Goal: Task Accomplishment & Management: Use online tool/utility

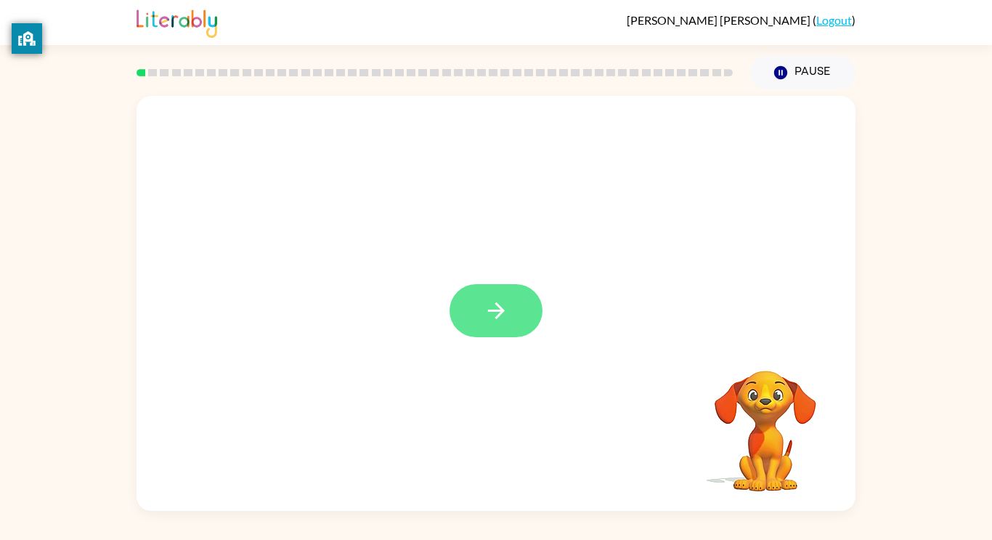
click at [498, 312] on icon "button" at bounding box center [496, 310] width 25 height 25
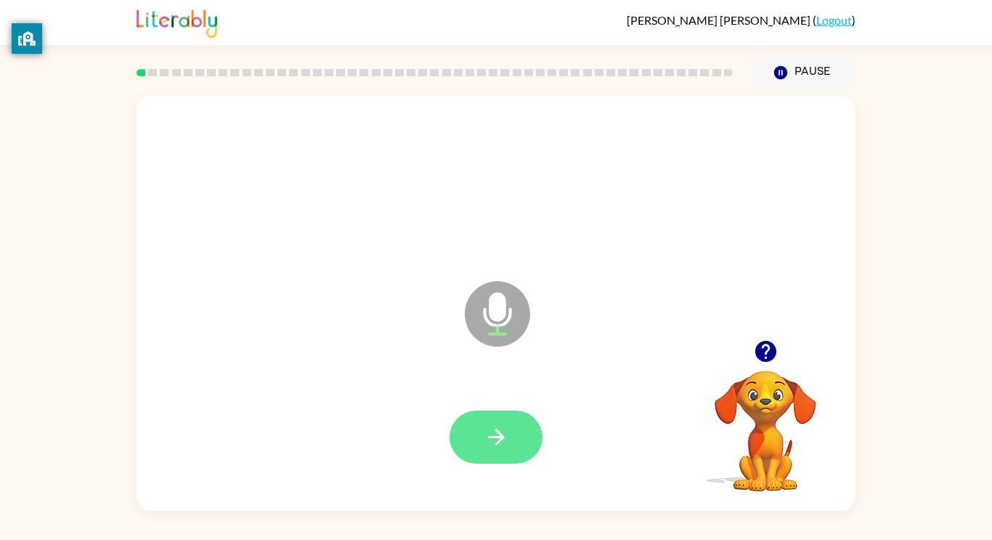
click at [498, 413] on button "button" at bounding box center [496, 436] width 93 height 53
click at [488, 446] on icon "button" at bounding box center [496, 436] width 25 height 25
click at [511, 448] on button "button" at bounding box center [496, 436] width 93 height 53
click at [489, 453] on button "button" at bounding box center [496, 436] width 93 height 53
click at [503, 444] on icon "button" at bounding box center [496, 436] width 25 height 25
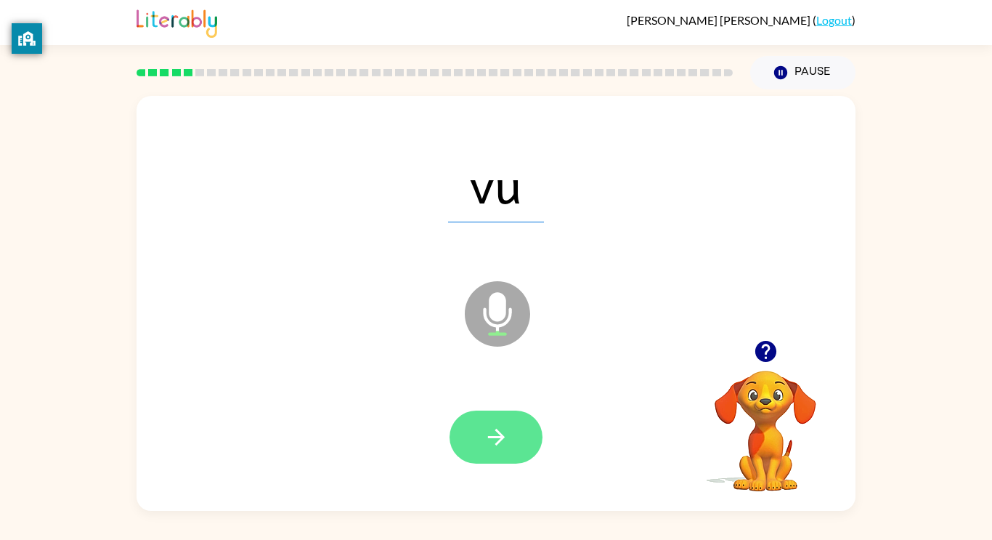
click at [509, 450] on button "button" at bounding box center [496, 436] width 93 height 53
click at [504, 445] on icon "button" at bounding box center [496, 436] width 25 height 25
click at [508, 429] on icon "button" at bounding box center [496, 436] width 25 height 25
click at [488, 439] on icon "button" at bounding box center [496, 436] width 25 height 25
click at [503, 438] on icon "button" at bounding box center [495, 437] width 17 height 17
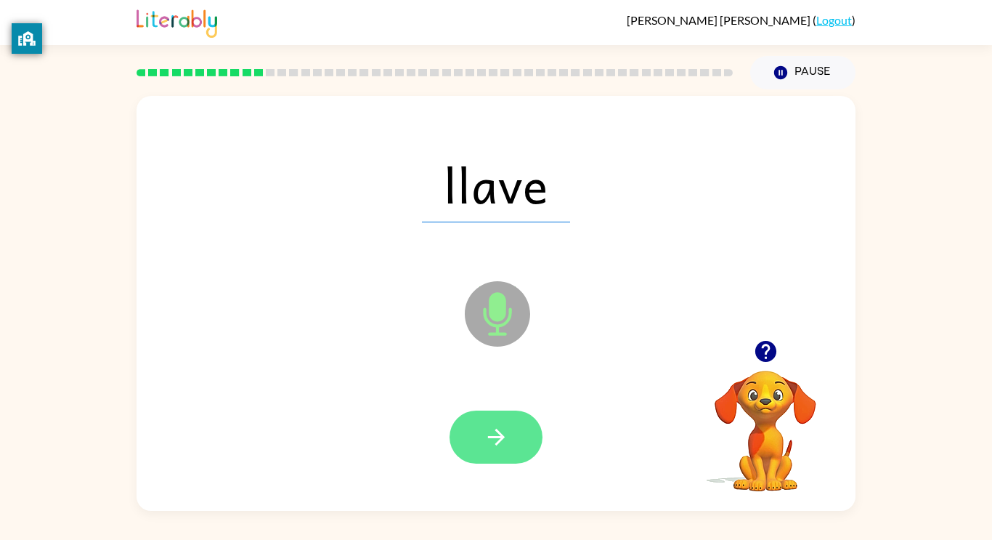
click at [489, 426] on icon "button" at bounding box center [496, 436] width 25 height 25
click at [502, 442] on icon "button" at bounding box center [496, 436] width 25 height 25
click at [511, 433] on button "button" at bounding box center [496, 436] width 93 height 53
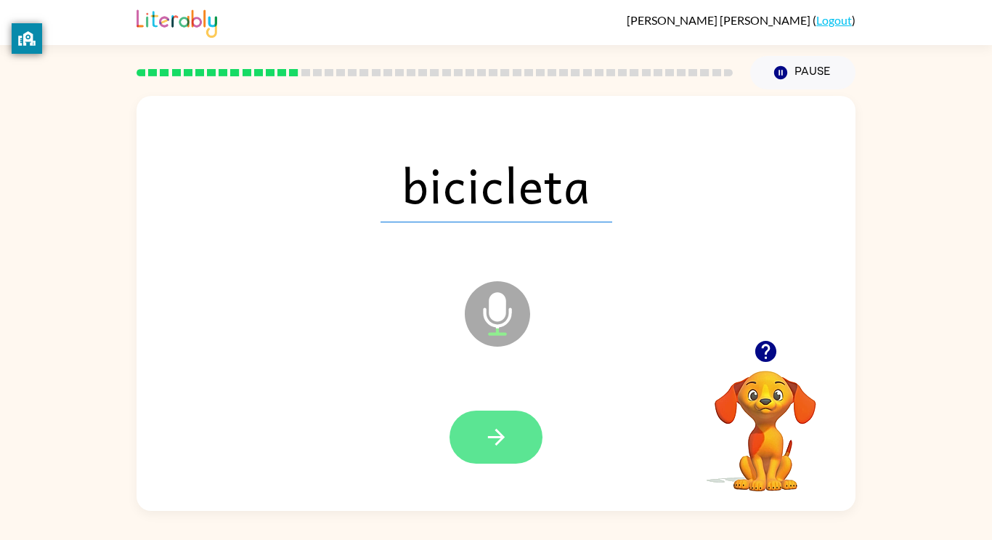
click at [508, 454] on button "button" at bounding box center [496, 436] width 93 height 53
click at [506, 436] on icon "button" at bounding box center [496, 436] width 25 height 25
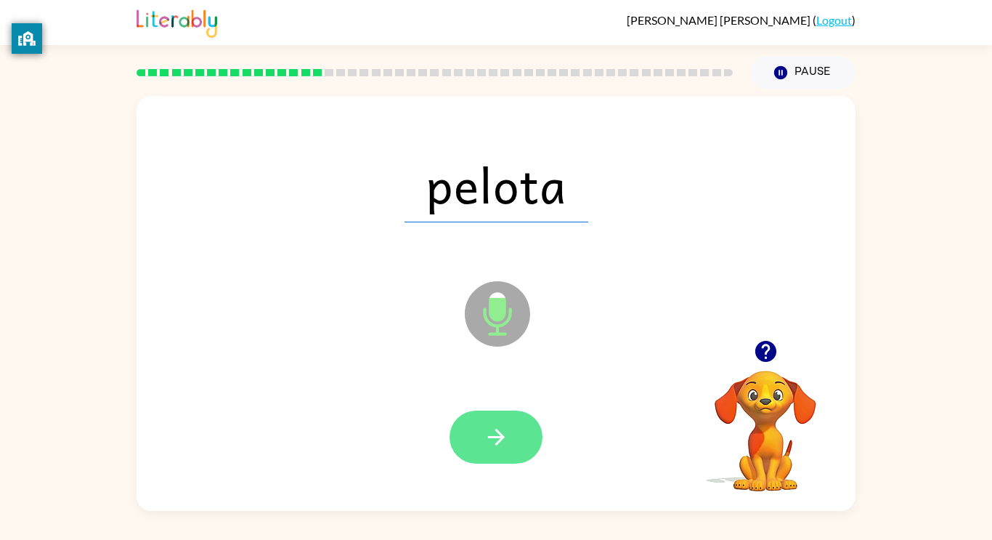
click at [506, 420] on button "button" at bounding box center [496, 436] width 93 height 53
click at [502, 438] on icon "button" at bounding box center [495, 437] width 17 height 17
click at [487, 442] on icon "button" at bounding box center [496, 436] width 25 height 25
click at [512, 434] on button "button" at bounding box center [496, 436] width 93 height 53
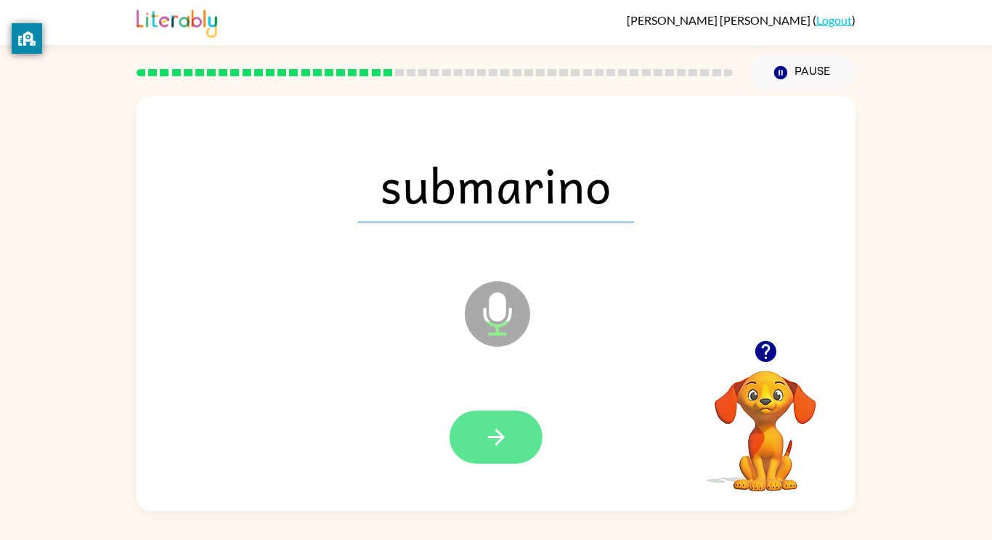
click at [507, 421] on button "button" at bounding box center [496, 436] width 93 height 53
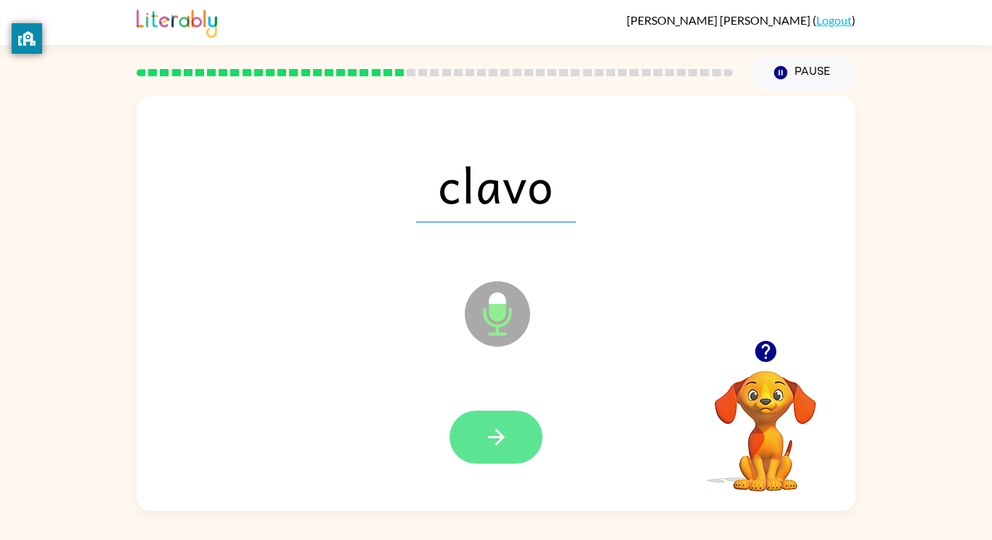
click at [505, 437] on icon "button" at bounding box center [496, 436] width 25 height 25
click at [501, 442] on icon "button" at bounding box center [496, 436] width 25 height 25
click at [514, 422] on button "button" at bounding box center [496, 436] width 93 height 53
click at [506, 435] on icon "button" at bounding box center [496, 436] width 25 height 25
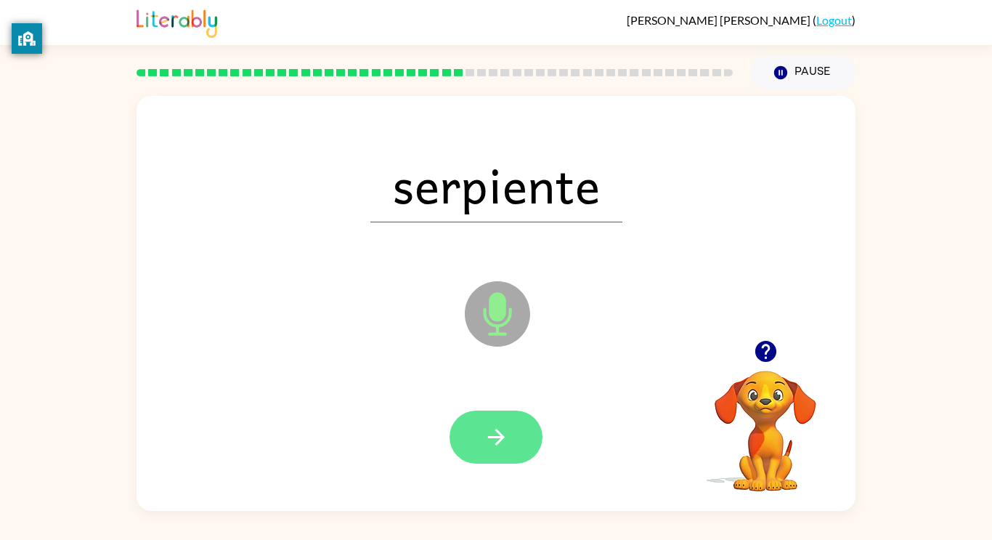
click at [515, 441] on button "button" at bounding box center [496, 436] width 93 height 53
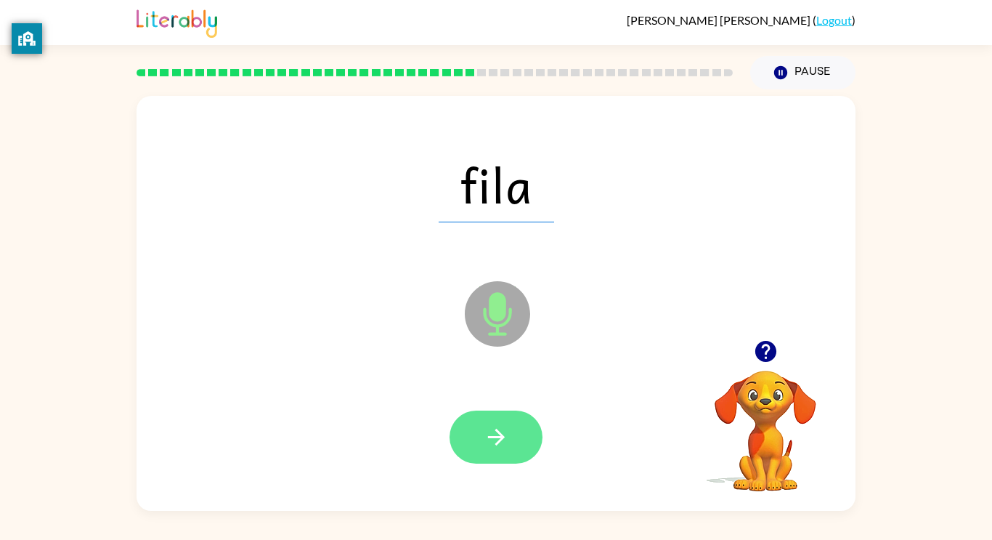
click at [491, 438] on icon "button" at bounding box center [496, 436] width 25 height 25
click at [501, 434] on icon "button" at bounding box center [495, 437] width 17 height 17
click at [516, 448] on button "button" at bounding box center [496, 436] width 93 height 53
click at [485, 448] on icon "button" at bounding box center [496, 436] width 25 height 25
click at [506, 436] on icon "button" at bounding box center [496, 436] width 25 height 25
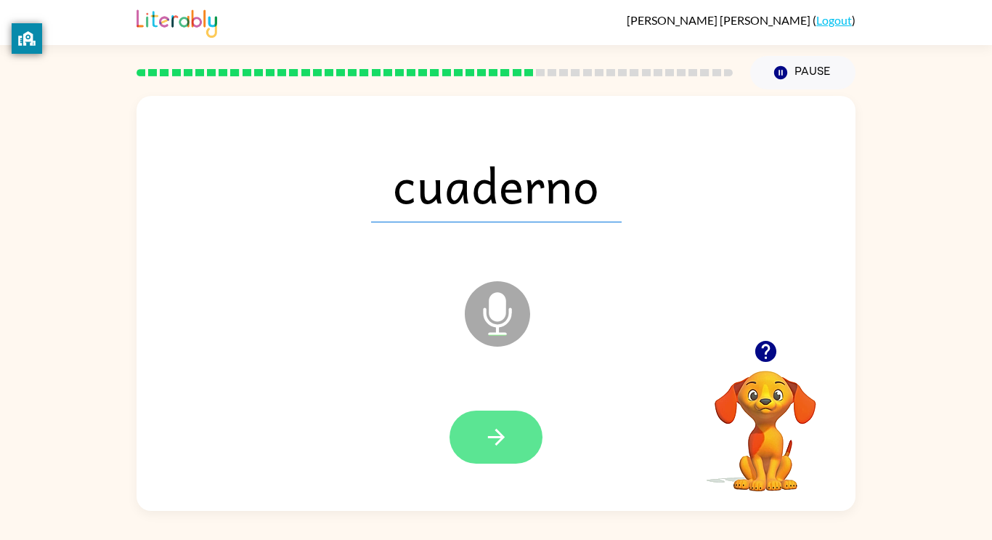
click at [503, 441] on icon "button" at bounding box center [496, 436] width 25 height 25
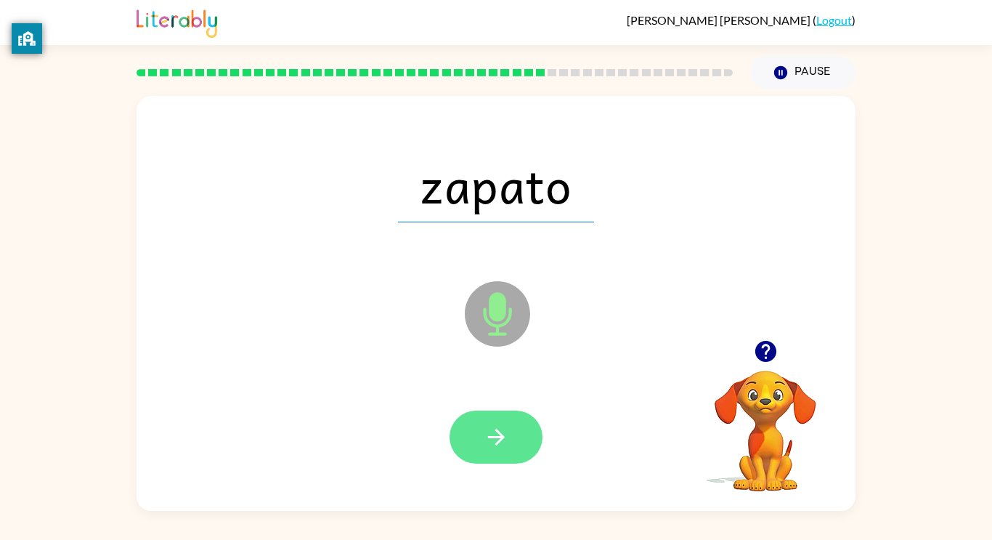
click at [511, 435] on button "button" at bounding box center [496, 436] width 93 height 53
click at [517, 424] on button "button" at bounding box center [496, 436] width 93 height 53
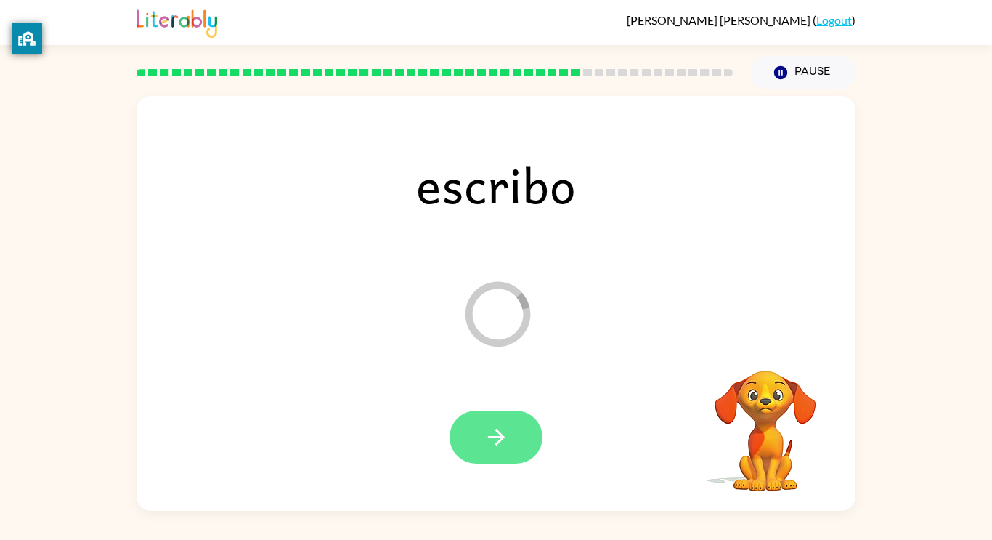
click at [509, 442] on button "button" at bounding box center [496, 436] width 93 height 53
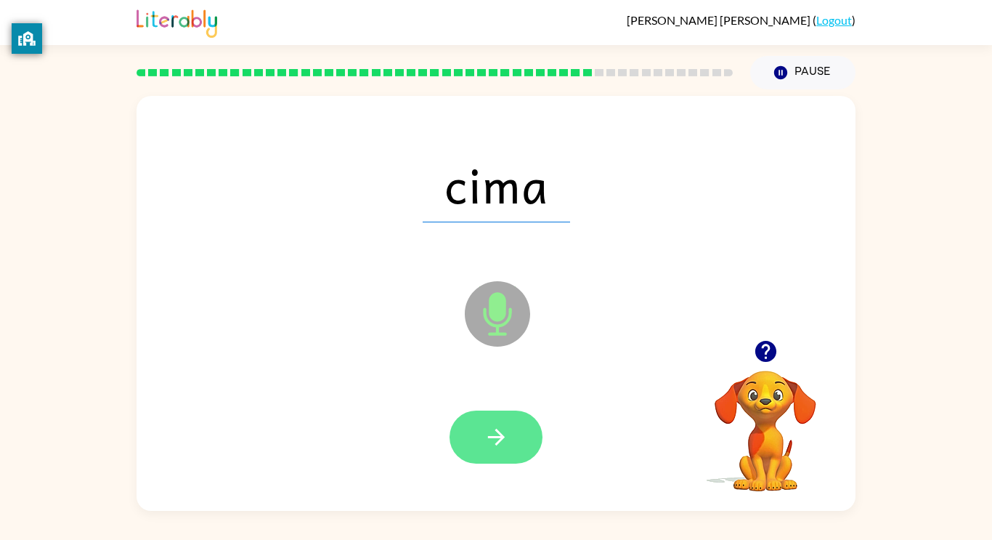
click at [533, 452] on button "button" at bounding box center [496, 436] width 93 height 53
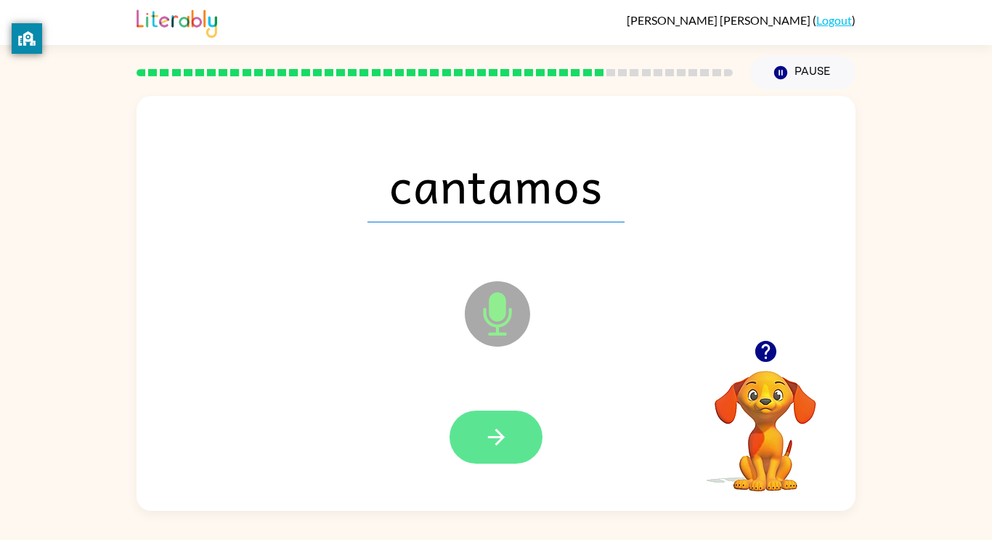
click at [504, 437] on icon "button" at bounding box center [495, 437] width 17 height 17
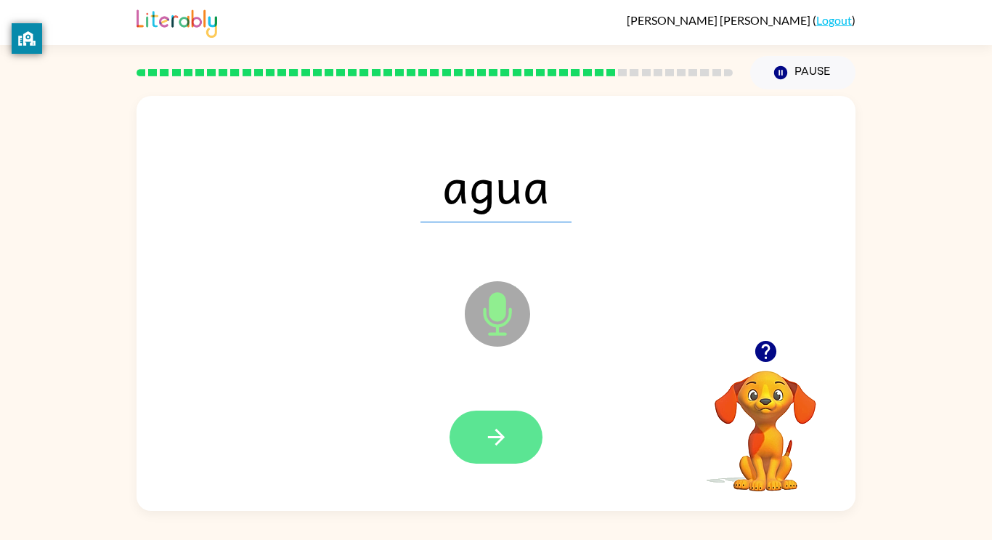
click at [502, 460] on button "button" at bounding box center [496, 436] width 93 height 53
click at [514, 429] on button "button" at bounding box center [496, 436] width 93 height 53
click at [497, 457] on button "button" at bounding box center [496, 436] width 93 height 53
click at [498, 452] on button "button" at bounding box center [496, 436] width 93 height 53
click at [490, 416] on button "button" at bounding box center [496, 436] width 93 height 53
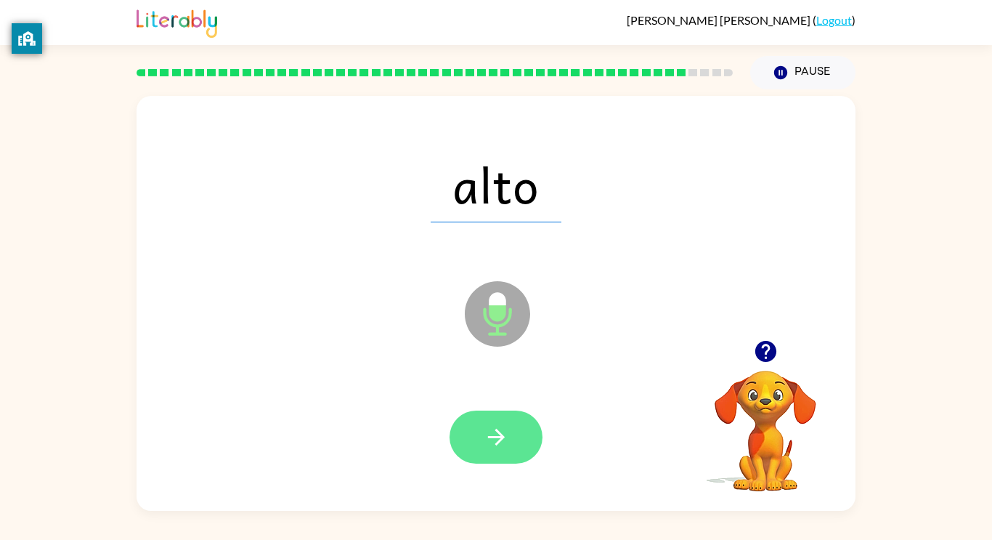
click at [496, 429] on icon "button" at bounding box center [495, 437] width 17 height 17
click at [495, 433] on icon "button" at bounding box center [496, 436] width 25 height 25
click at [505, 441] on icon "button" at bounding box center [496, 436] width 25 height 25
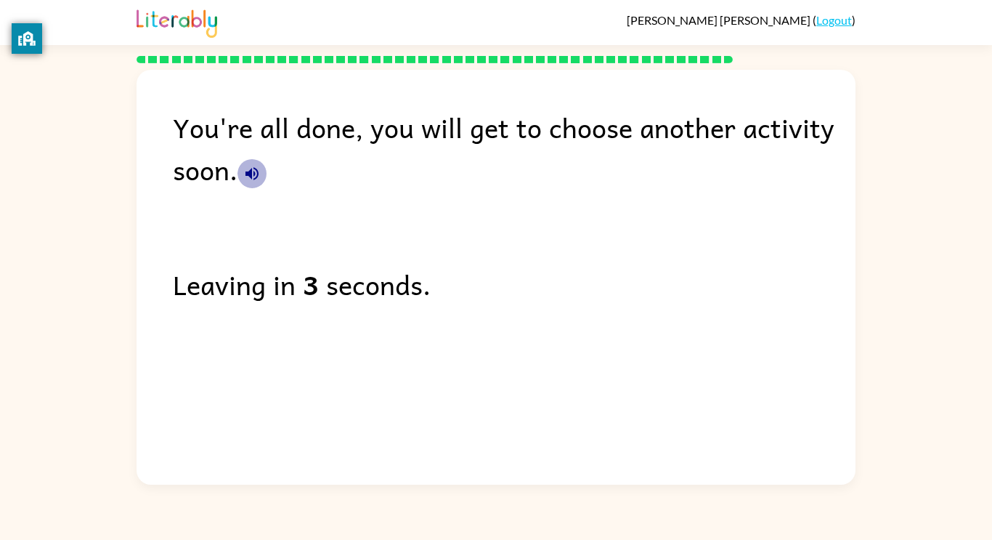
click at [254, 177] on icon "button" at bounding box center [251, 173] width 17 height 17
